Goal: Task Accomplishment & Management: Use online tool/utility

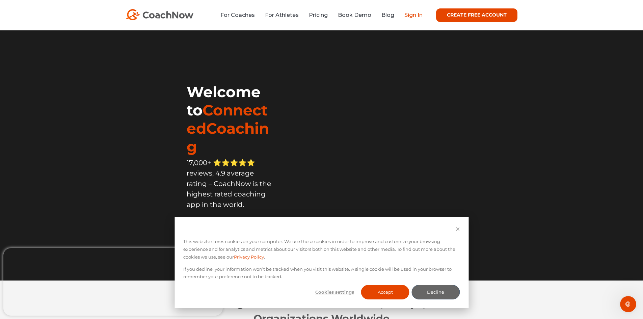
click at [407, 17] on link "Sign In" at bounding box center [413, 15] width 18 height 6
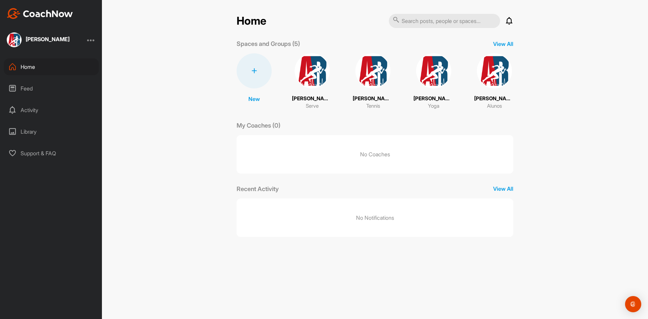
click at [318, 81] on img at bounding box center [312, 70] width 35 height 35
click at [501, 42] on p "View All" at bounding box center [503, 44] width 20 height 8
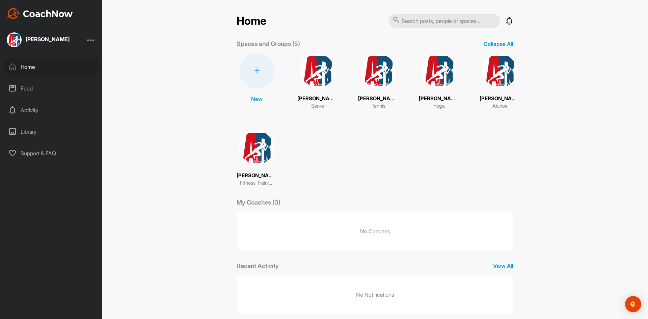
click at [315, 70] on img at bounding box center [317, 70] width 35 height 35
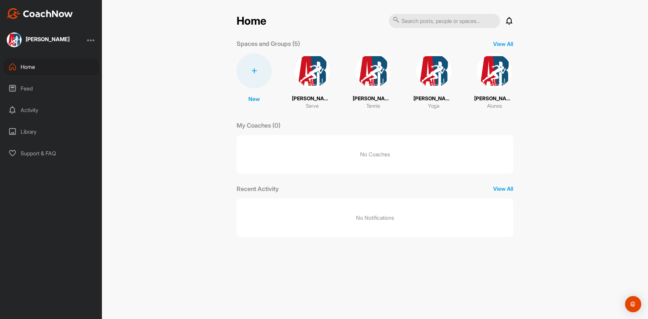
click at [374, 79] on img at bounding box center [372, 70] width 35 height 35
click at [286, 45] on p "Spaces and Groups (5)" at bounding box center [268, 43] width 63 height 9
click at [25, 126] on div "Library" at bounding box center [51, 131] width 95 height 17
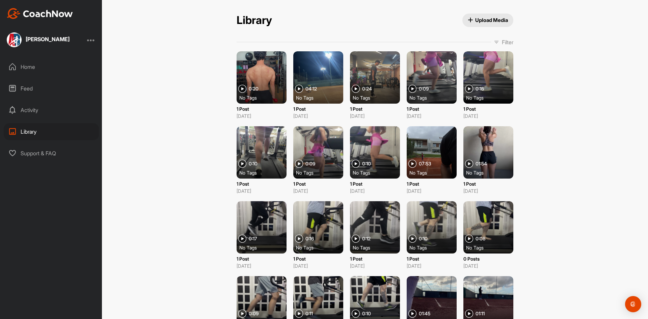
click at [490, 24] on button "Upload Media" at bounding box center [487, 21] width 51 height 14
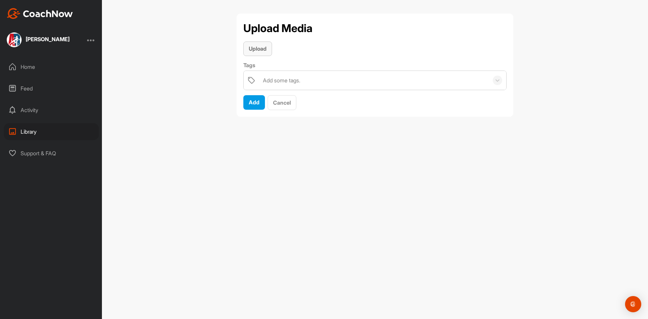
click at [253, 48] on span "Upload" at bounding box center [258, 48] width 18 height 7
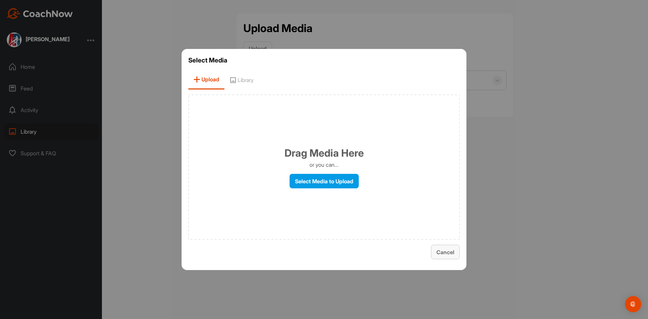
click at [450, 252] on span "Cancel" at bounding box center [445, 252] width 18 height 7
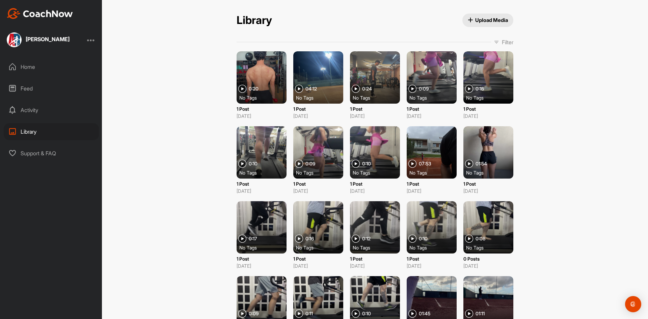
click at [253, 80] on div at bounding box center [262, 77] width 50 height 52
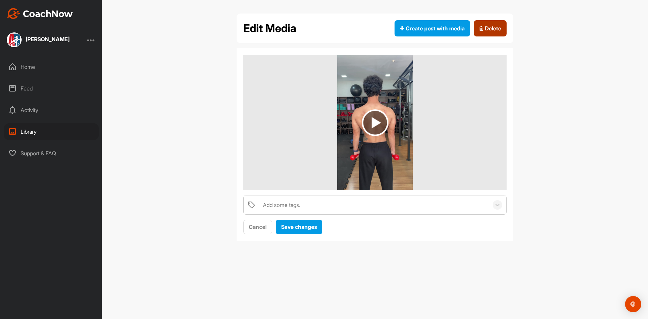
click at [489, 29] on span "Delete" at bounding box center [490, 28] width 22 height 8
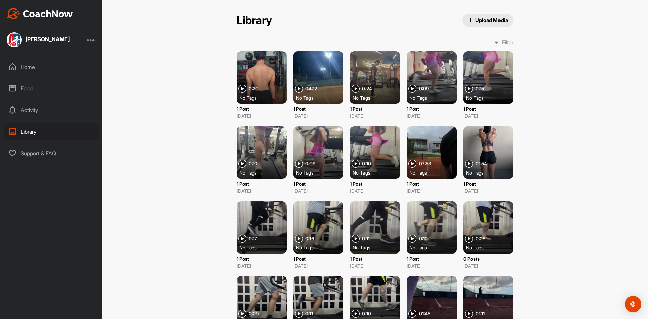
click at [300, 96] on div "No Tags" at bounding box center [321, 97] width 50 height 7
click at [502, 43] on p "Filter" at bounding box center [507, 42] width 11 height 8
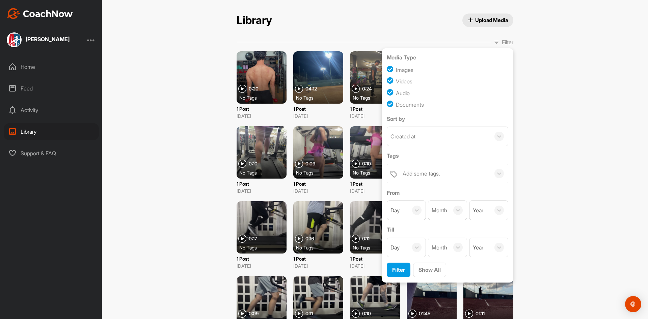
click at [155, 133] on div "Library Upload Media Library Upload Media Filter Media Type Images Videos Audio…" at bounding box center [375, 159] width 546 height 319
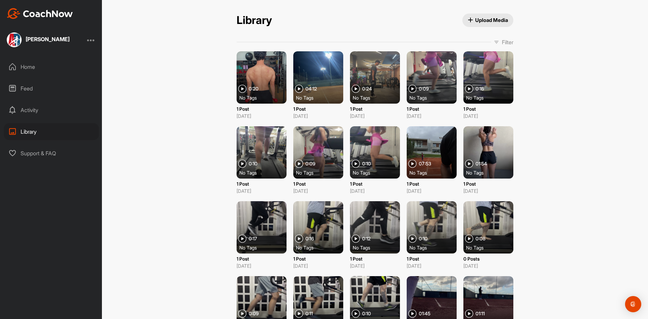
click at [28, 67] on div "Home" at bounding box center [51, 66] width 95 height 17
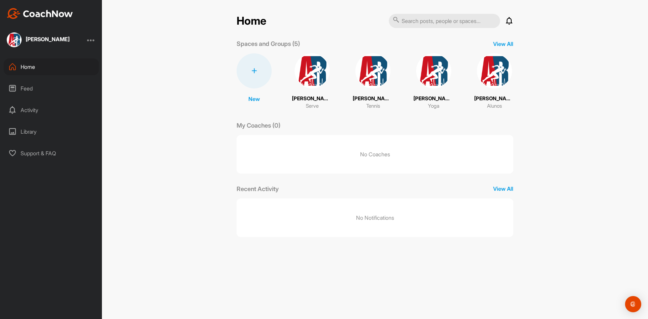
click at [29, 89] on div "Feed" at bounding box center [51, 88] width 95 height 17
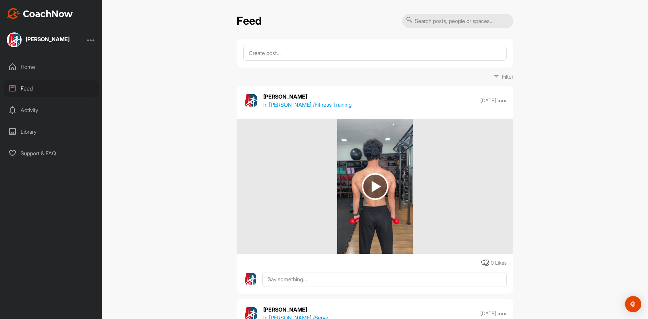
click at [32, 106] on div "Activity" at bounding box center [51, 110] width 95 height 17
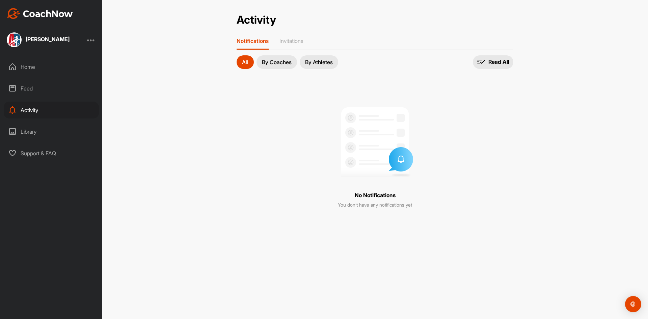
click at [25, 91] on div "Feed" at bounding box center [51, 88] width 95 height 17
